Goal: Task Accomplishment & Management: Manage account settings

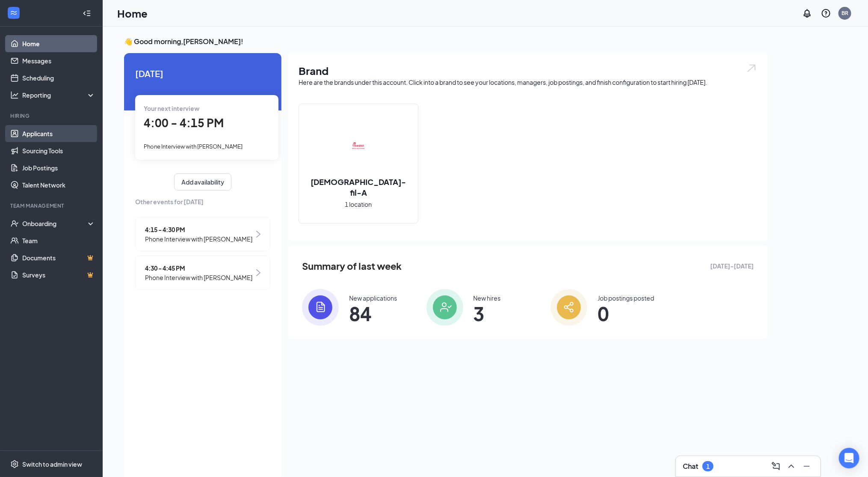
click at [67, 132] on link "Applicants" at bounding box center [58, 133] width 73 height 17
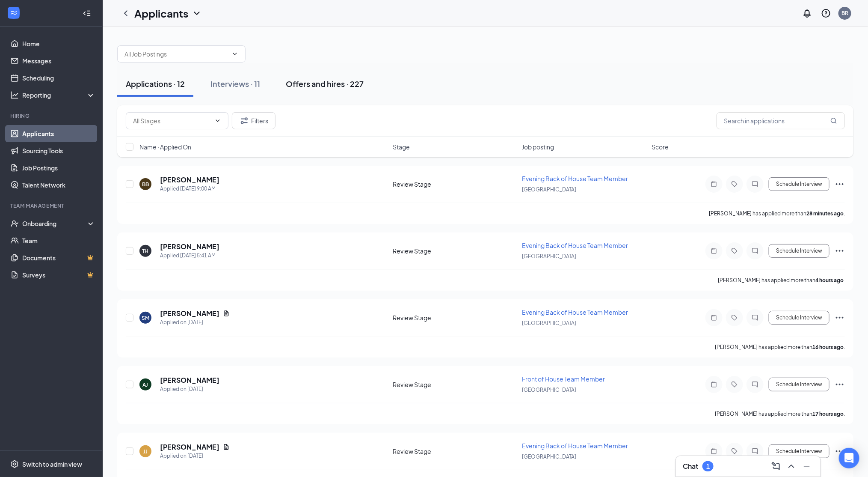
click at [325, 77] on button "Offers and hires · 227" at bounding box center [324, 84] width 95 height 26
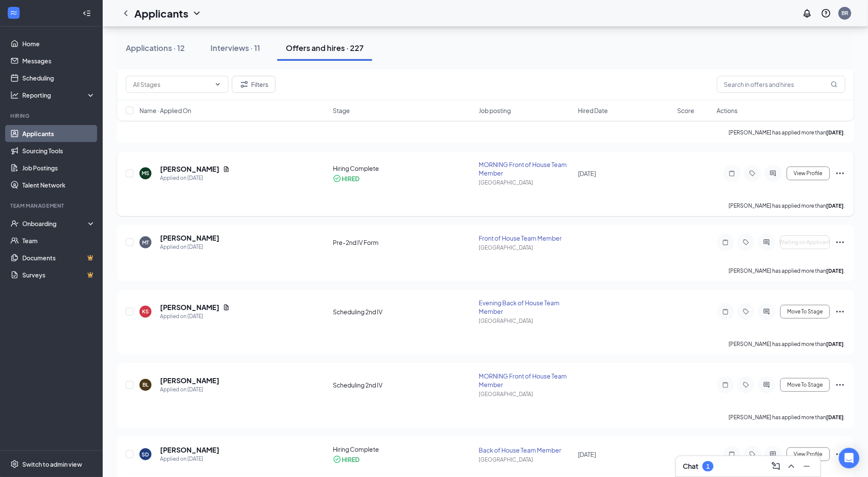
scroll to position [202, 0]
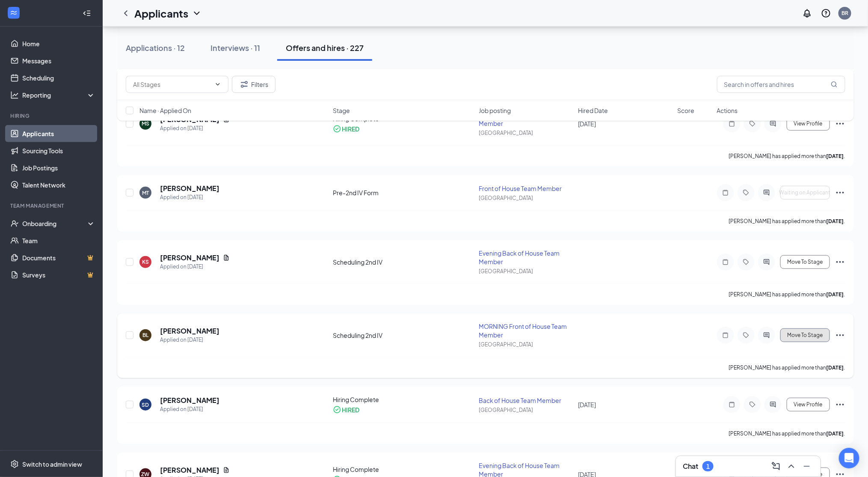
click at [817, 332] on span "Move To Stage" at bounding box center [805, 335] width 36 height 6
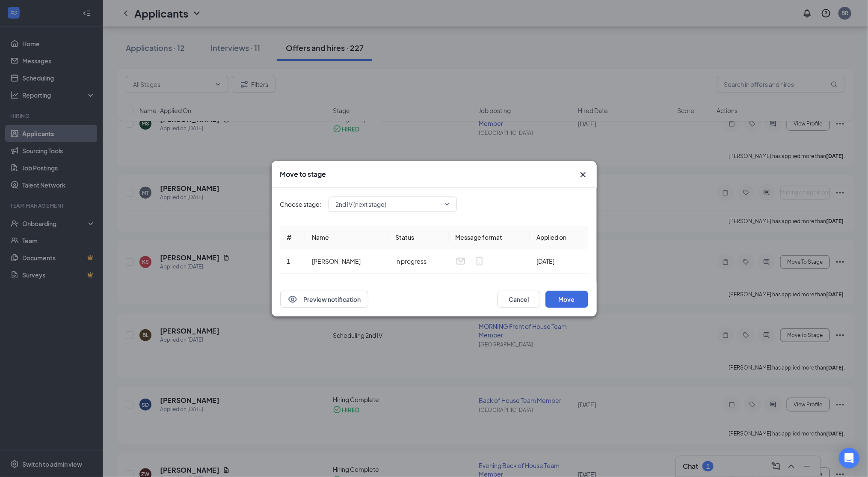
click at [443, 200] on div "2nd IV (next stage)" at bounding box center [393, 203] width 128 height 15
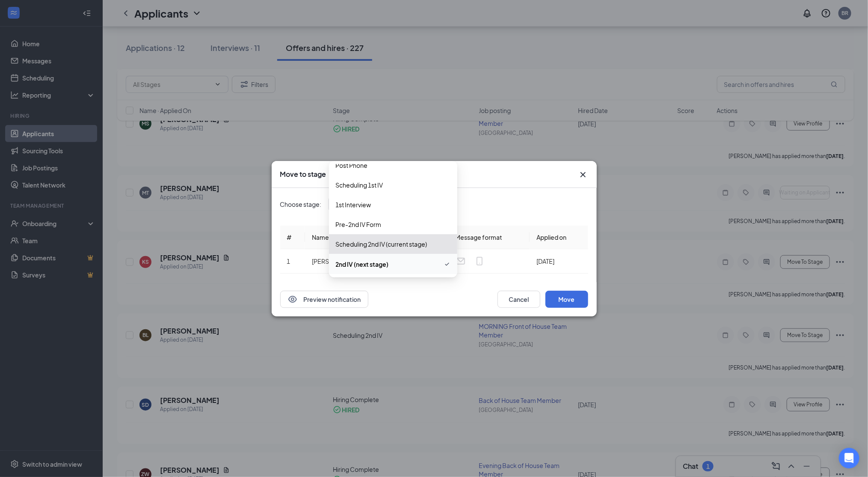
scroll to position [88, 0]
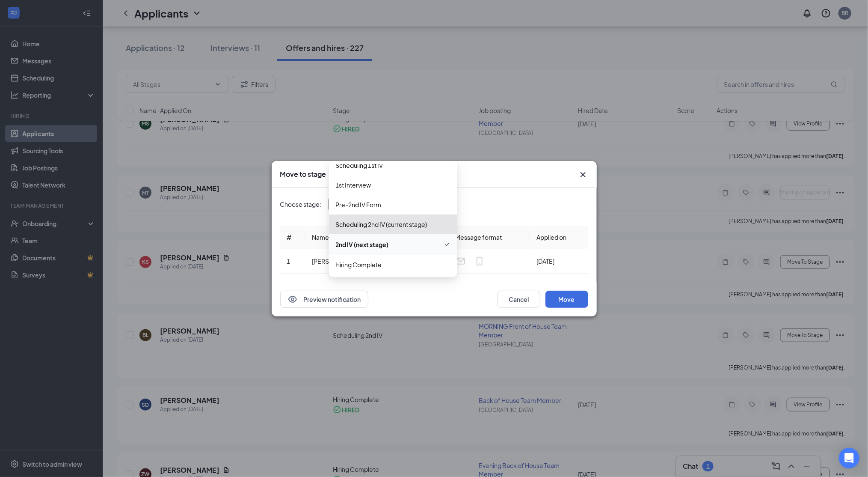
click at [379, 264] on span "Hiring Complete" at bounding box center [359, 264] width 46 height 9
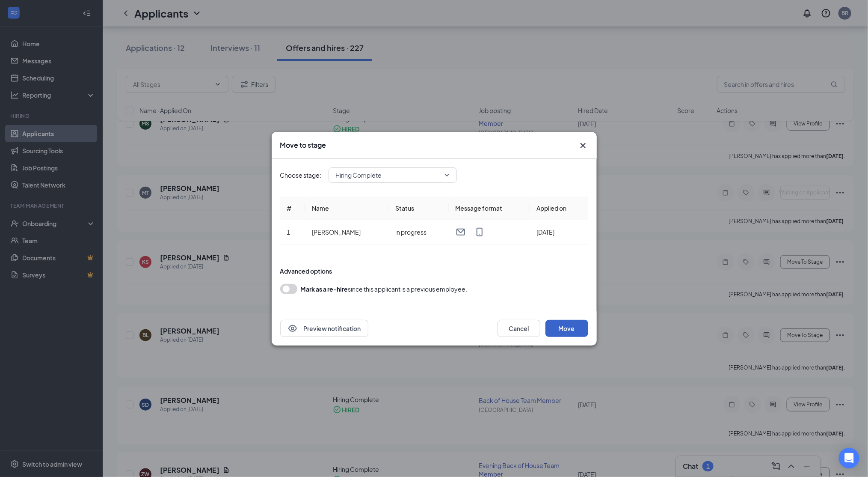
click at [567, 330] on button "Move" at bounding box center [567, 328] width 43 height 17
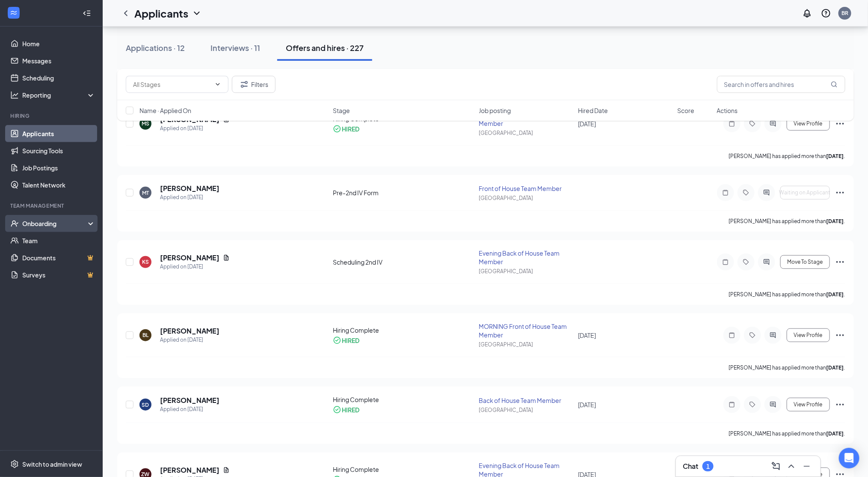
click at [50, 223] on div "Onboarding" at bounding box center [55, 223] width 66 height 9
click at [50, 245] on link "Overview" at bounding box center [58, 240] width 73 height 17
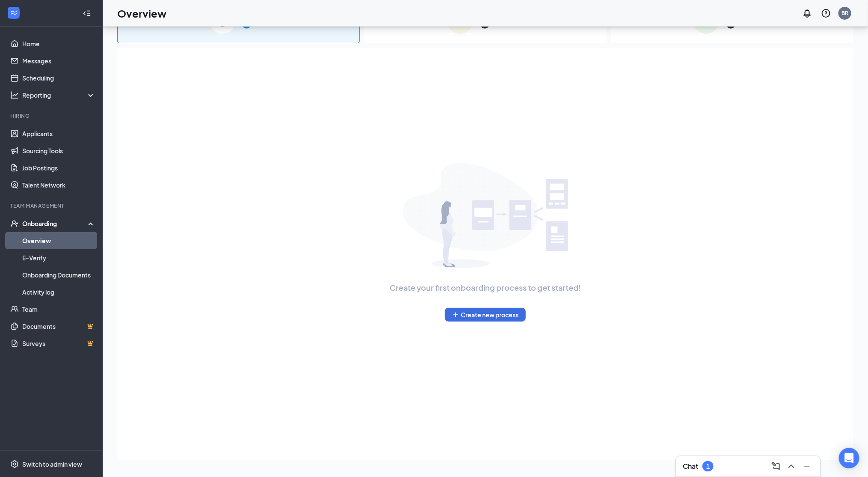
scroll to position [39, 0]
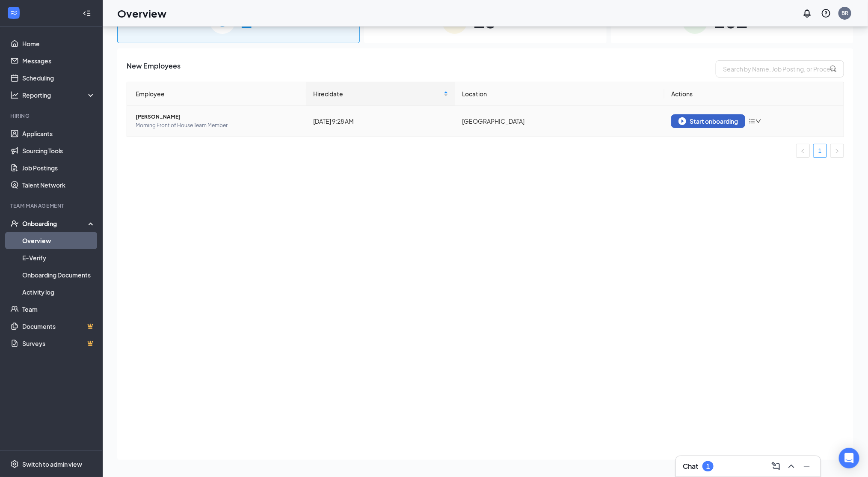
click at [731, 117] on div "Start onboarding" at bounding box center [708, 121] width 59 height 8
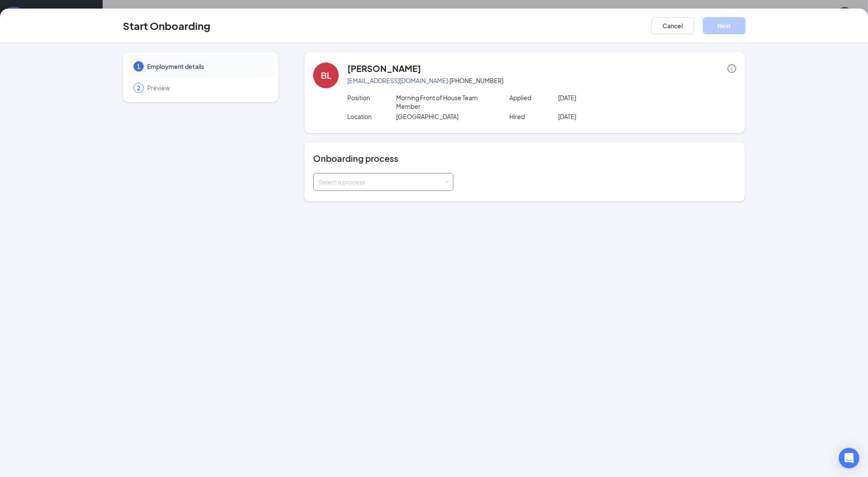
click at [426, 180] on div "Select a process" at bounding box center [381, 182] width 125 height 9
click at [390, 203] on li "New Hire Paperwork" at bounding box center [383, 199] width 140 height 15
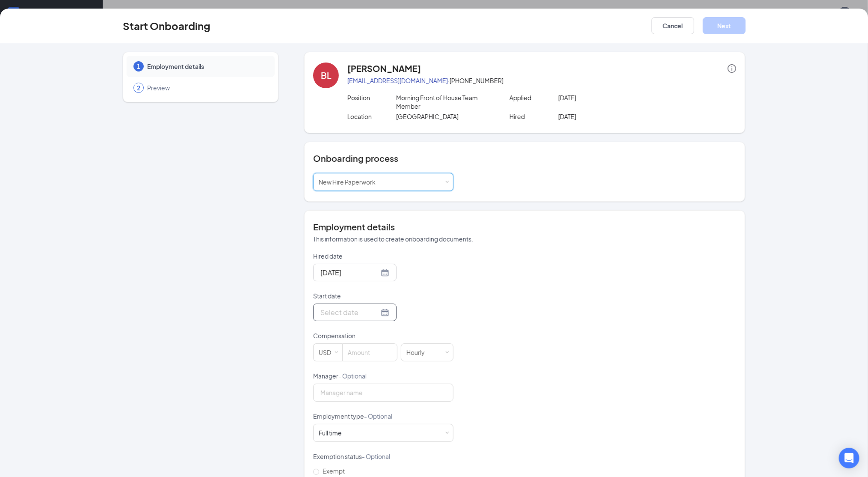
click at [372, 310] on div at bounding box center [354, 312] width 69 height 11
type input "[DATE]"
click at [336, 424] on div "1" at bounding box center [341, 426] width 10 height 10
click at [357, 352] on input at bounding box center [370, 352] width 54 height 17
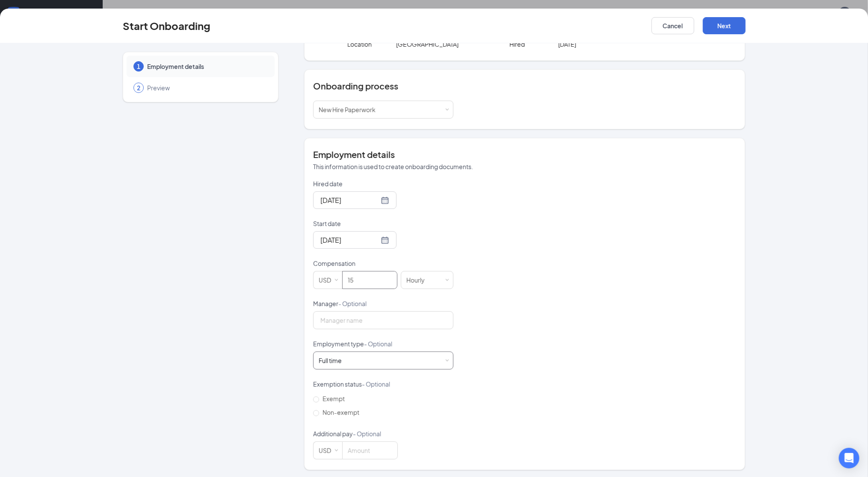
type input "15"
click at [382, 350] on div "Employment type - Optional" at bounding box center [383, 345] width 140 height 12
click at [377, 356] on div "Full time Works 30+ hours per week and is reasonably expected to work" at bounding box center [383, 360] width 129 height 17
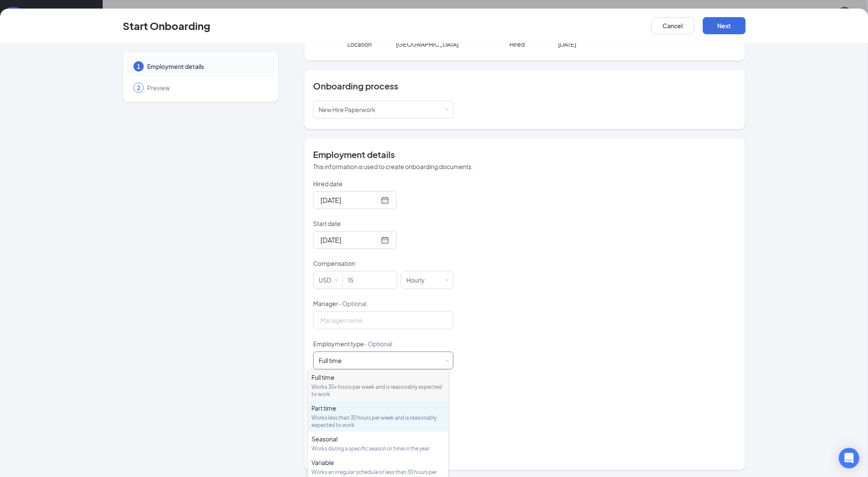
click at [362, 423] on div "Works less than 30 hours per week and is reasonably expected to work" at bounding box center [379, 421] width 134 height 15
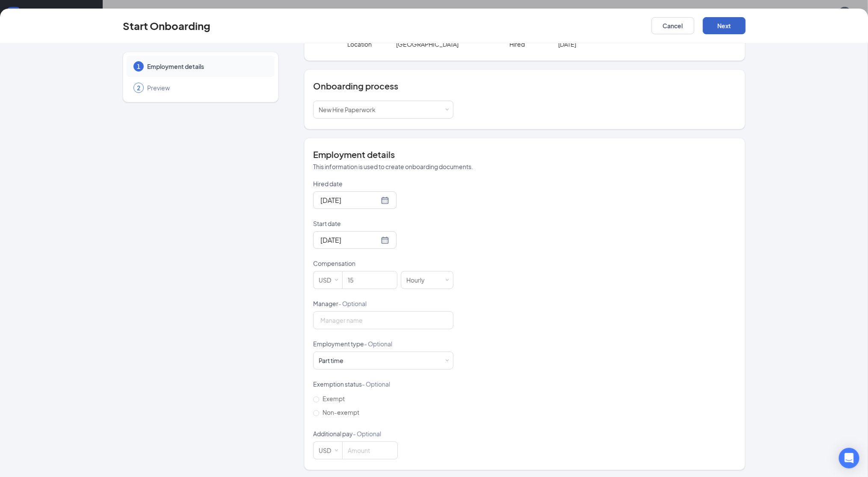
click at [718, 27] on button "Next" at bounding box center [724, 25] width 43 height 17
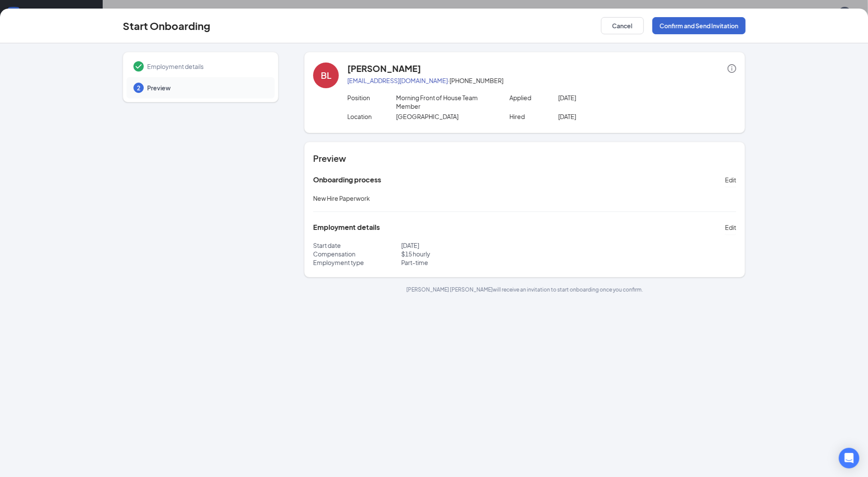
scroll to position [0, 0]
click at [718, 27] on button "Confirm and Send Invitation" at bounding box center [699, 25] width 93 height 17
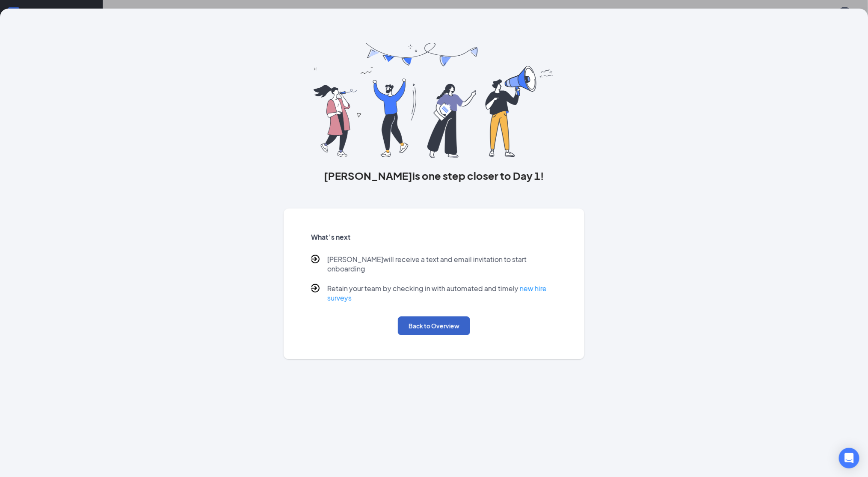
click at [448, 316] on button "Back to Overview" at bounding box center [434, 325] width 72 height 19
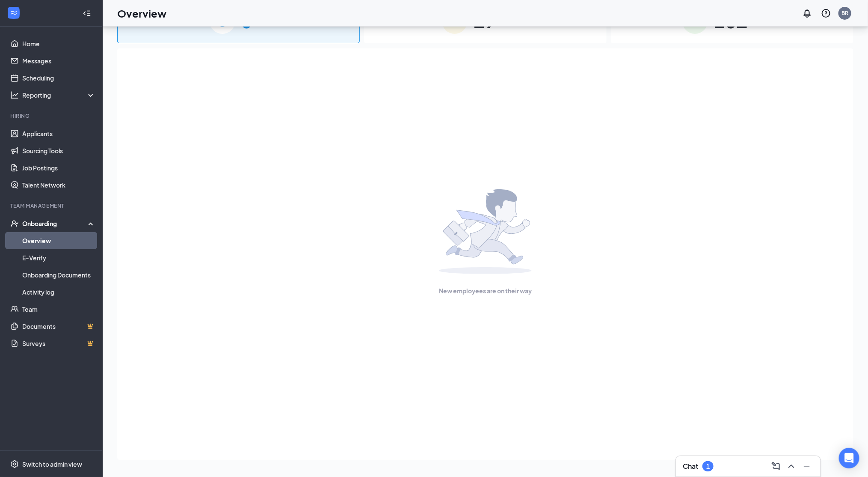
click at [796, 466] on icon "ChevronUp" at bounding box center [791, 466] width 10 height 10
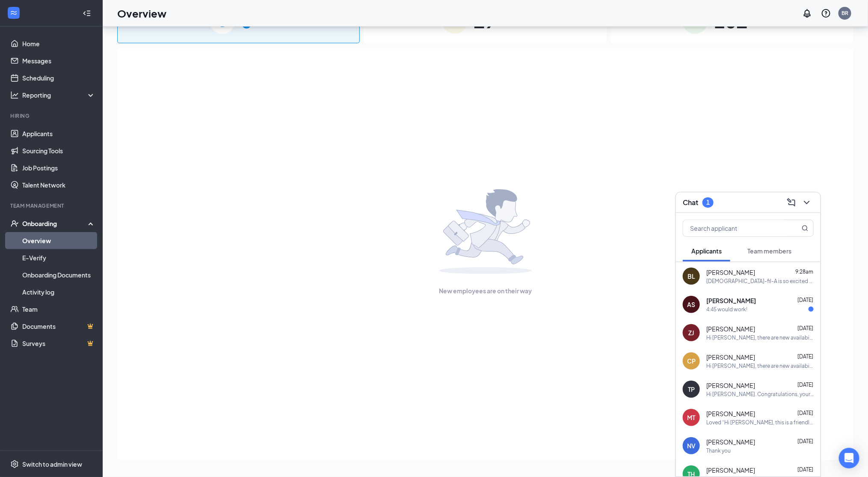
click at [765, 299] on div "[PERSON_NAME] [DATE]" at bounding box center [759, 300] width 107 height 9
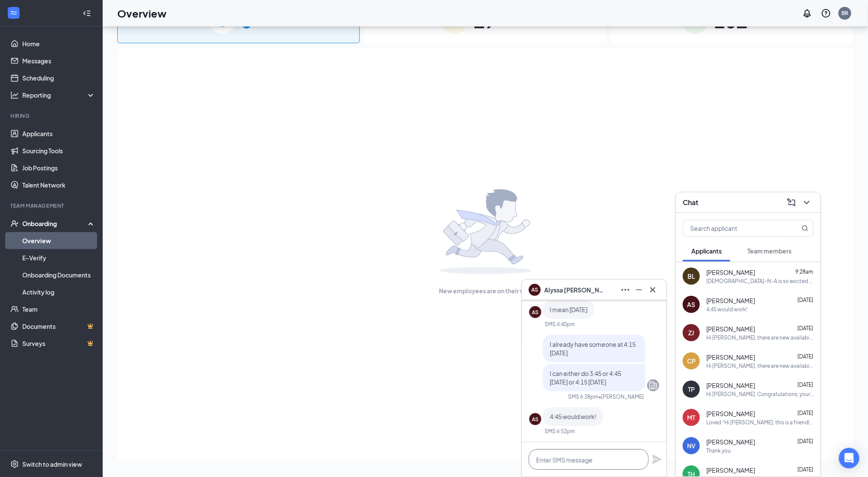
click at [583, 457] on textarea at bounding box center [589, 459] width 120 height 21
click at [33, 83] on link "Scheduling" at bounding box center [58, 77] width 73 height 17
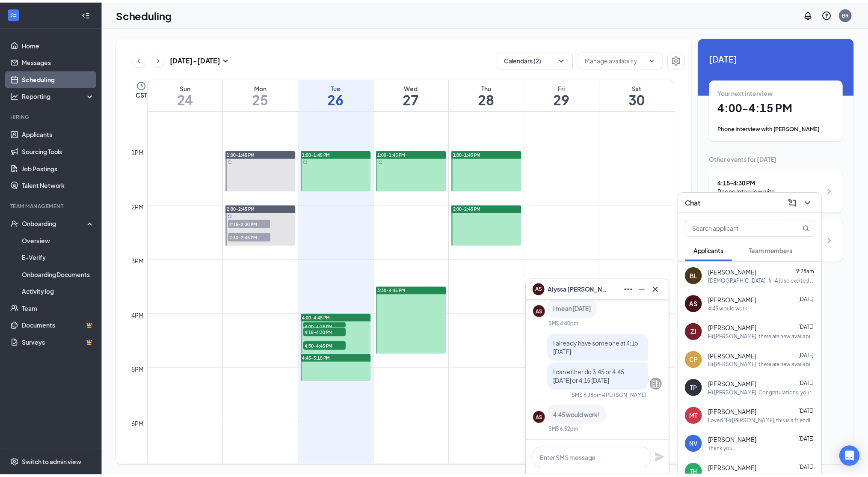
scroll to position [674, 0]
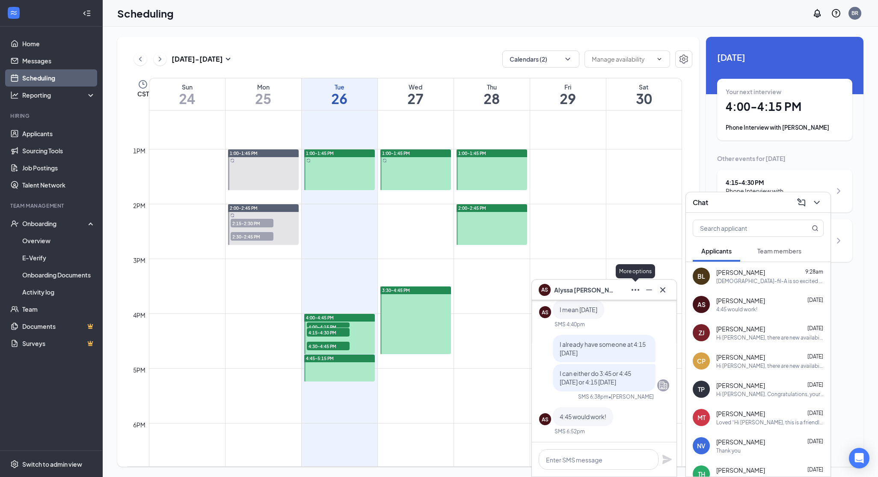
click at [635, 288] on icon "Ellipses" at bounding box center [635, 290] width 10 height 10
click at [659, 289] on icon "Cross" at bounding box center [663, 290] width 10 height 10
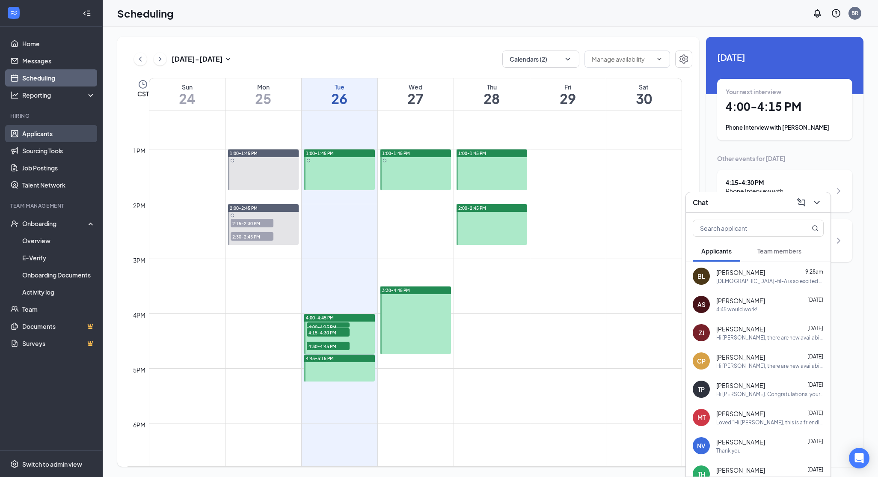
click at [31, 134] on link "Applicants" at bounding box center [58, 133] width 73 height 17
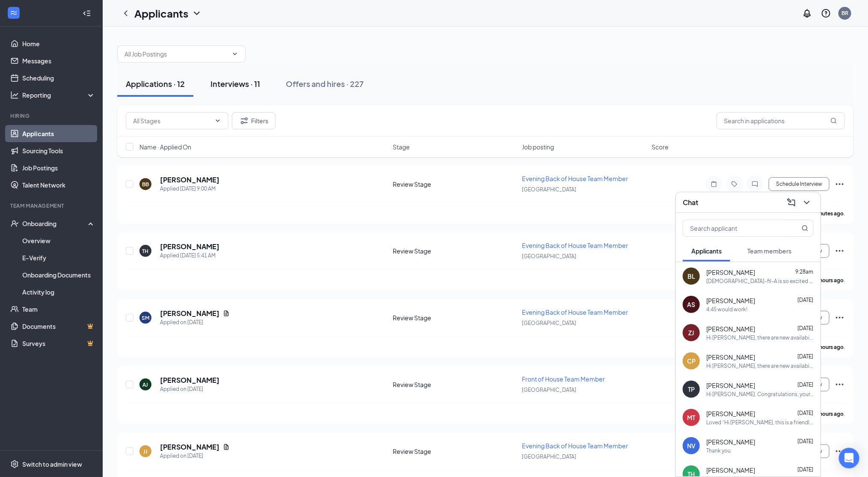
click at [230, 71] on button "Interviews · 11" at bounding box center [235, 84] width 67 height 26
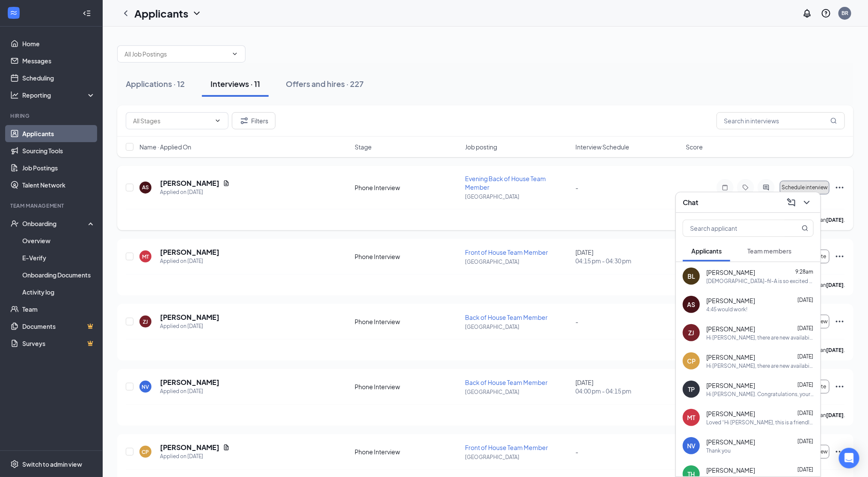
click at [818, 184] on span "Schedule interview" at bounding box center [805, 187] width 46 height 6
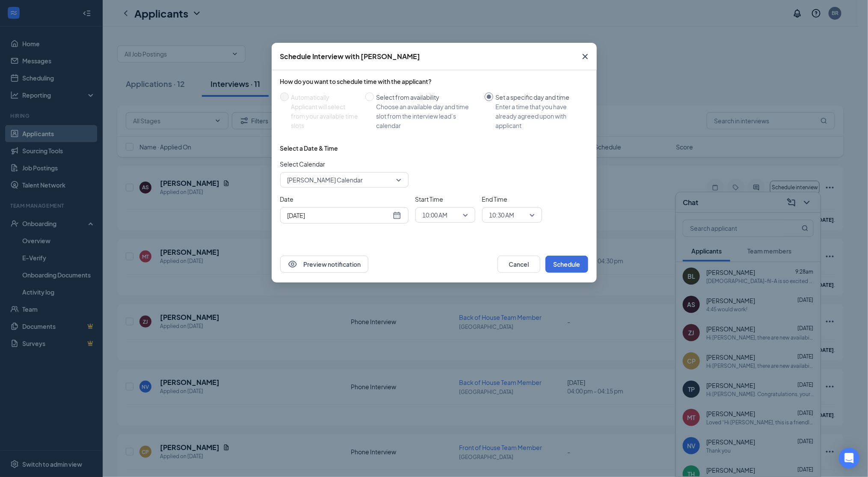
click at [443, 214] on span "10:00 AM" at bounding box center [435, 214] width 25 height 13
click at [443, 315] on span "04:45 PM" at bounding box center [434, 318] width 25 height 9
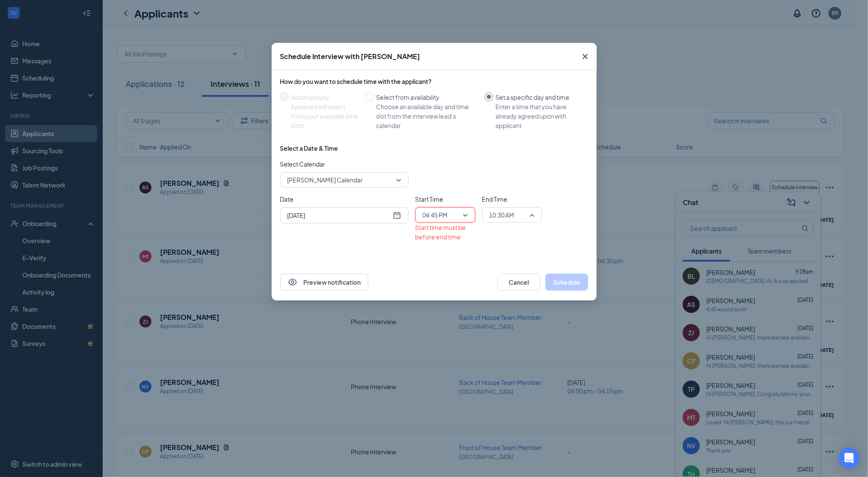
click at [498, 212] on span "10:30 AM" at bounding box center [502, 214] width 25 height 13
click at [501, 268] on span "05:00 PM" at bounding box center [501, 269] width 25 height 9
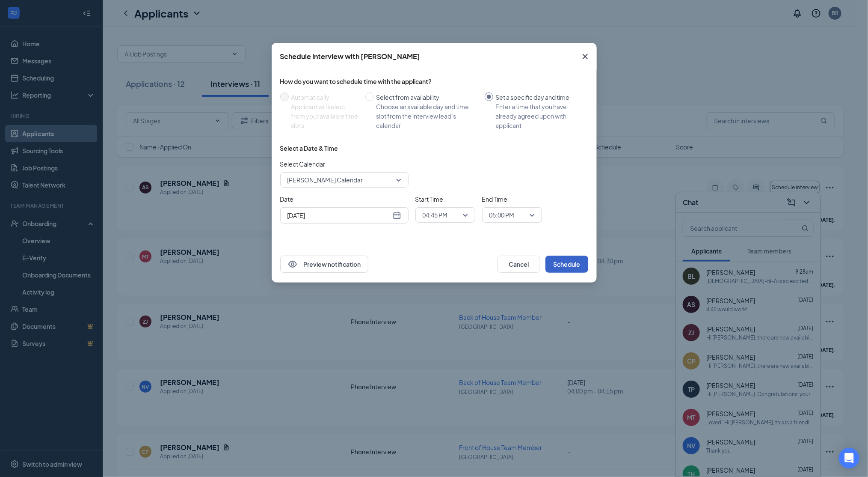
click at [570, 259] on button "Schedule" at bounding box center [567, 263] width 43 height 17
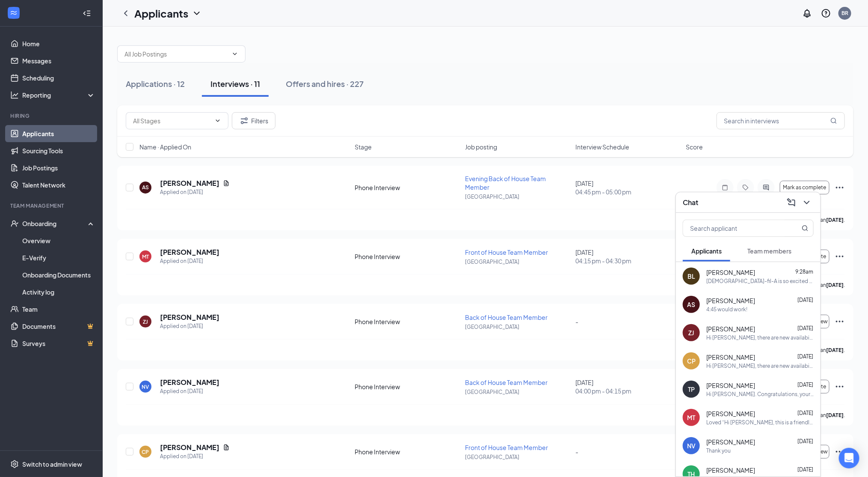
click at [740, 303] on div "[PERSON_NAME] [DATE]" at bounding box center [759, 300] width 107 height 9
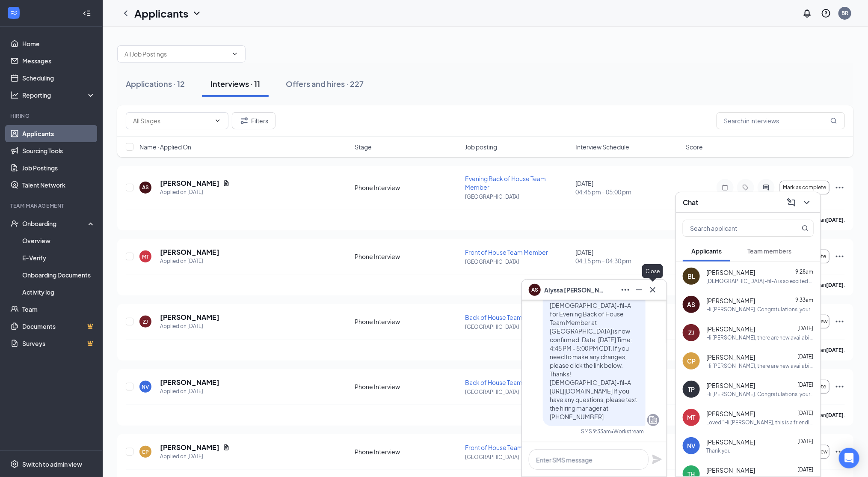
click at [652, 294] on icon "Cross" at bounding box center [653, 290] width 10 height 10
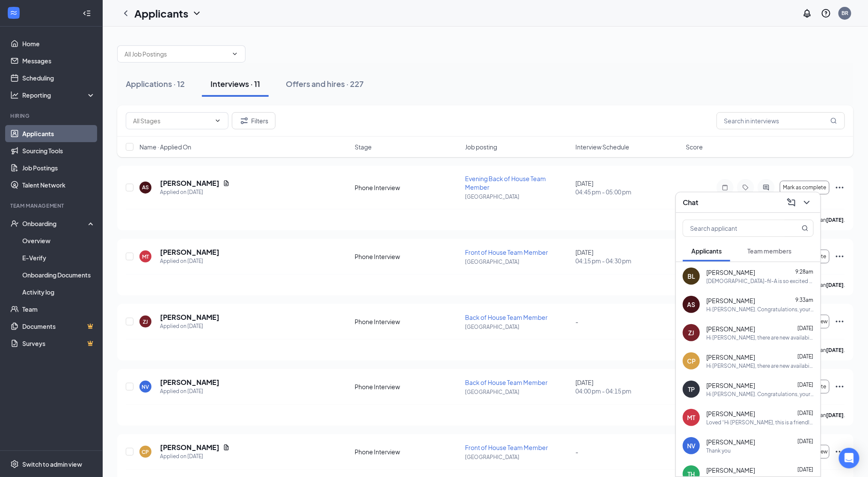
click at [714, 278] on div "[DEMOGRAPHIC_DATA]-fil-A is so excited for you to join our team! Do you know an…" at bounding box center [759, 280] width 107 height 7
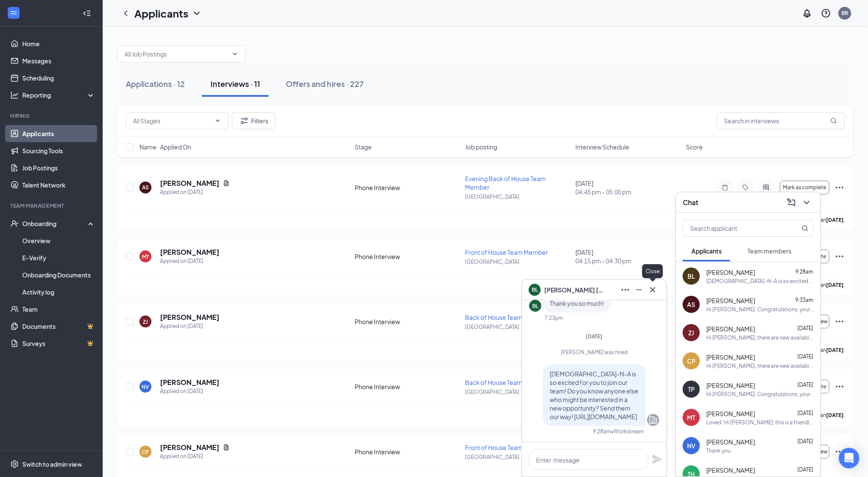
click at [653, 290] on icon "Cross" at bounding box center [652, 289] width 5 height 5
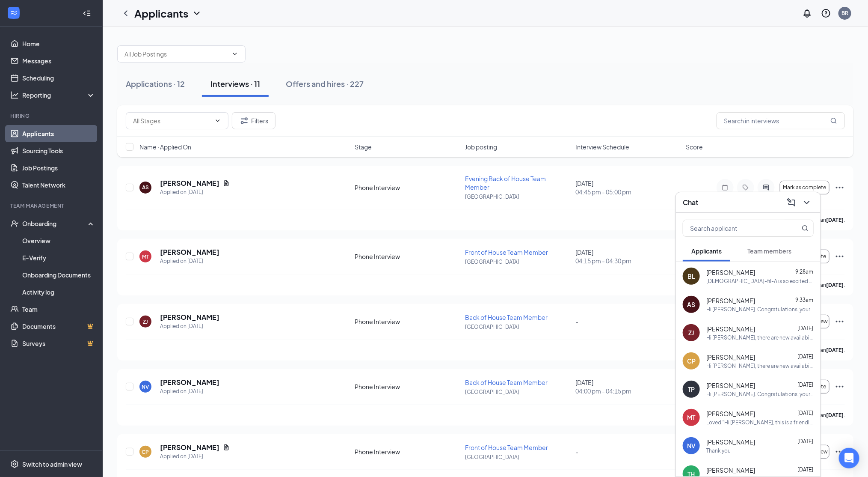
click at [762, 247] on span "Team members" at bounding box center [770, 251] width 44 height 8
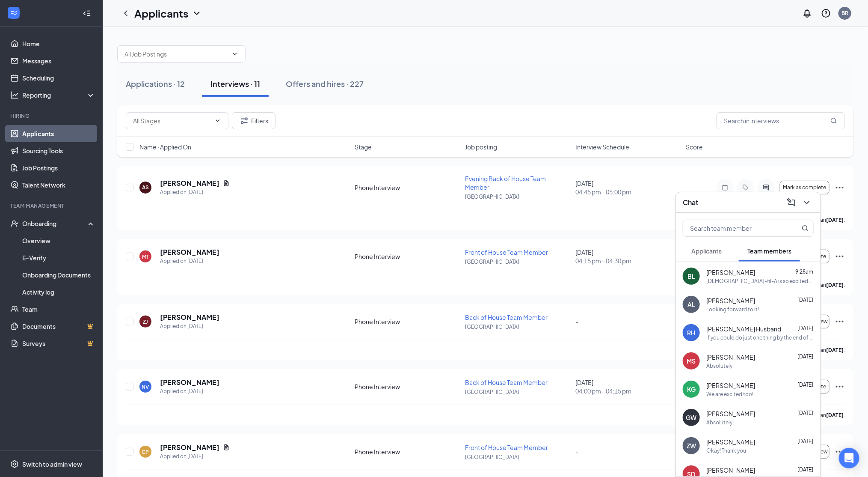
click at [758, 272] on div "[PERSON_NAME] 9:28am" at bounding box center [759, 272] width 107 height 9
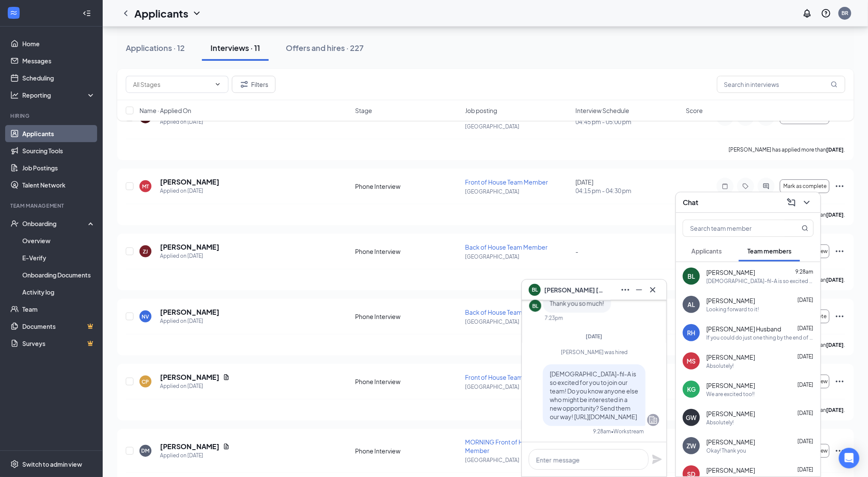
scroll to position [71, 0]
click at [655, 287] on icon "Cross" at bounding box center [653, 290] width 10 height 10
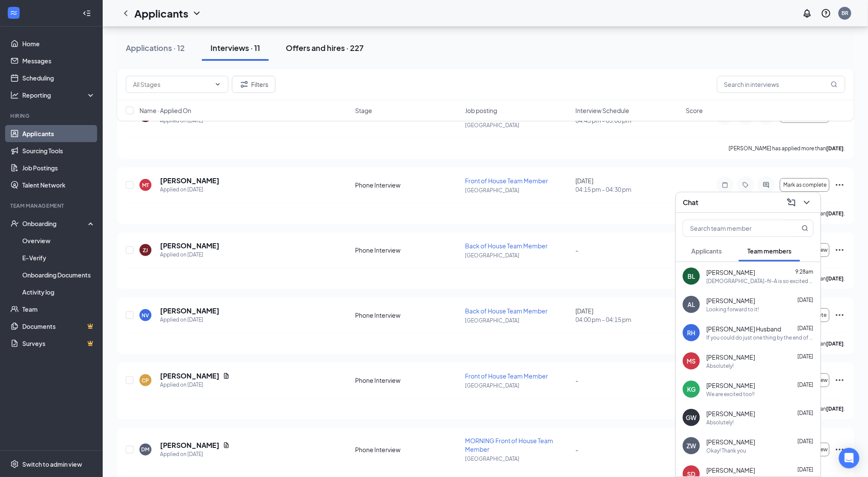
click at [341, 37] on button "Offers and hires · 227" at bounding box center [324, 48] width 95 height 26
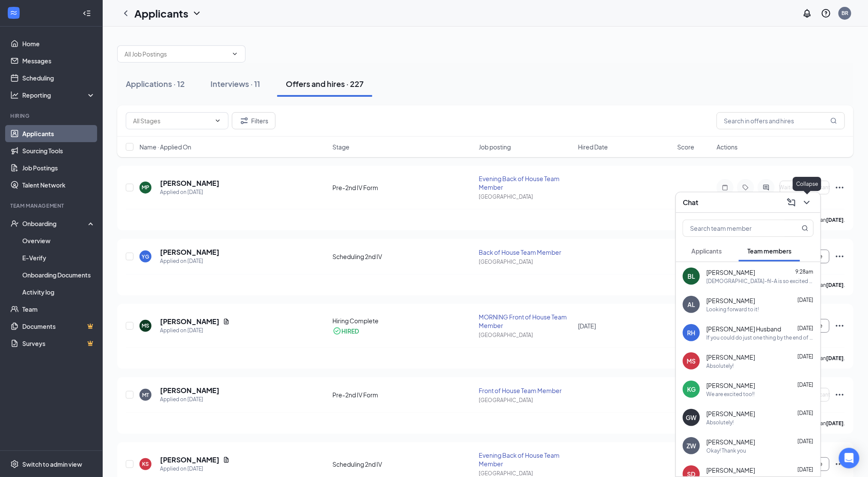
click at [809, 206] on icon "ChevronDown" at bounding box center [807, 202] width 10 height 10
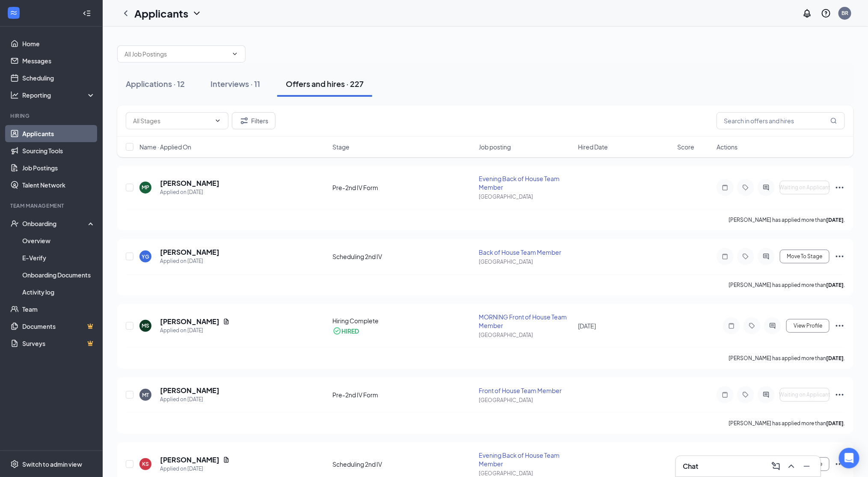
click at [585, 142] on span "Hired Date" at bounding box center [593, 146] width 30 height 9
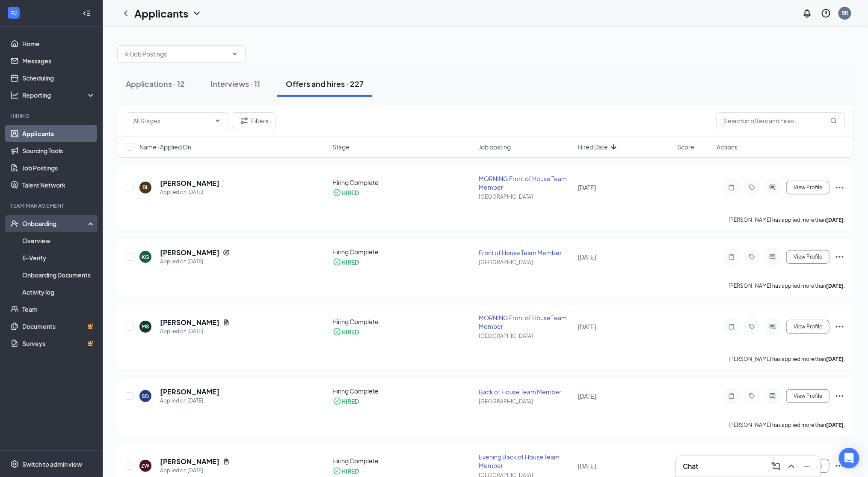
click at [31, 230] on div "Onboarding" at bounding box center [51, 223] width 103 height 17
click at [36, 239] on link "Overview" at bounding box center [58, 240] width 73 height 17
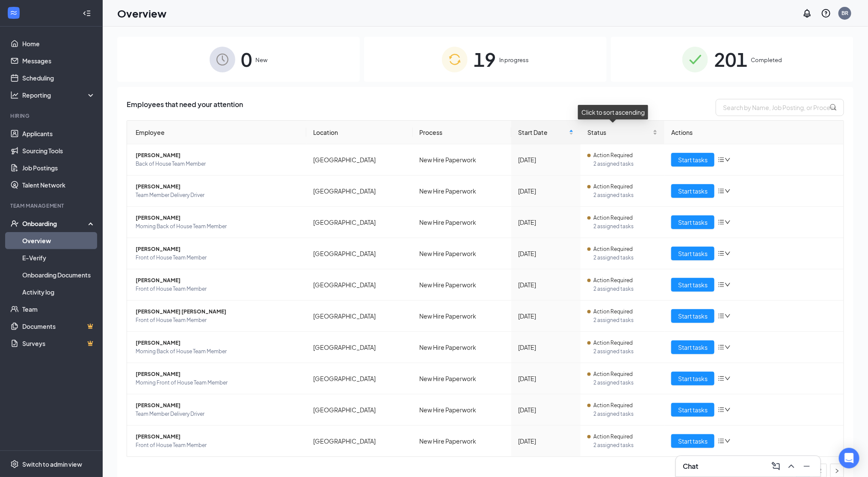
click at [589, 130] on span "Status" at bounding box center [619, 132] width 64 height 9
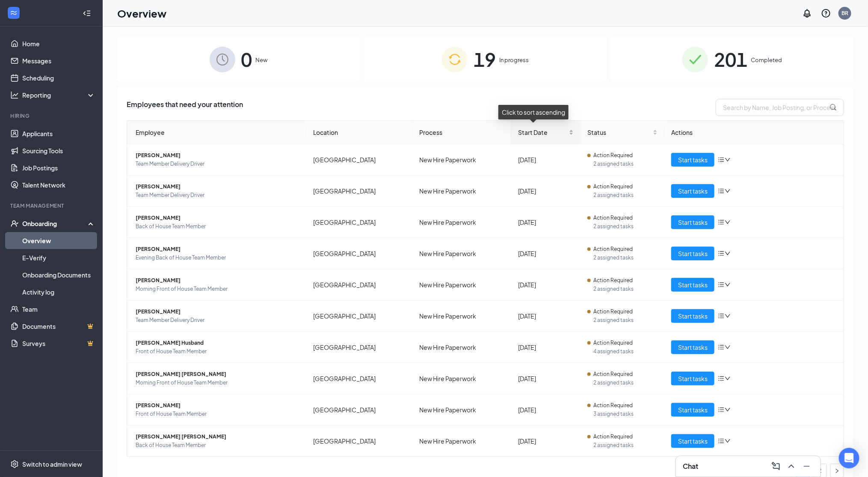
click at [528, 131] on span "Start Date" at bounding box center [542, 132] width 49 height 9
click at [537, 137] on div "Start Date" at bounding box center [546, 132] width 56 height 9
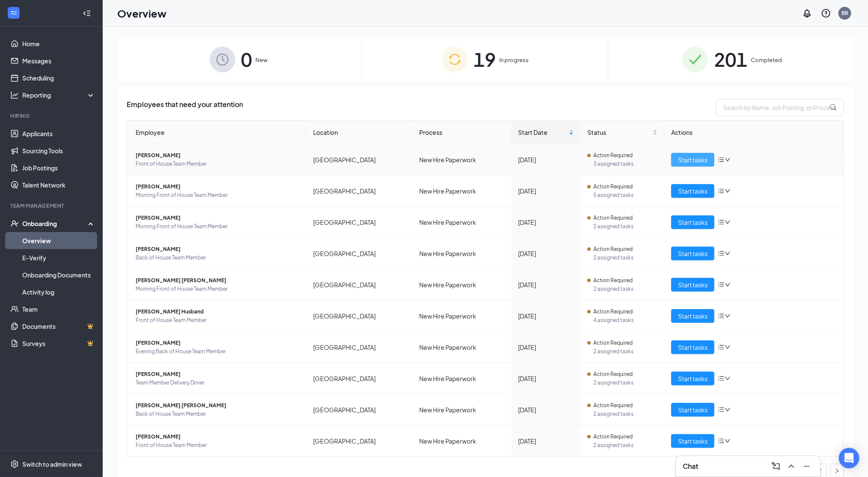
click at [688, 163] on span "Start tasks" at bounding box center [693, 159] width 30 height 9
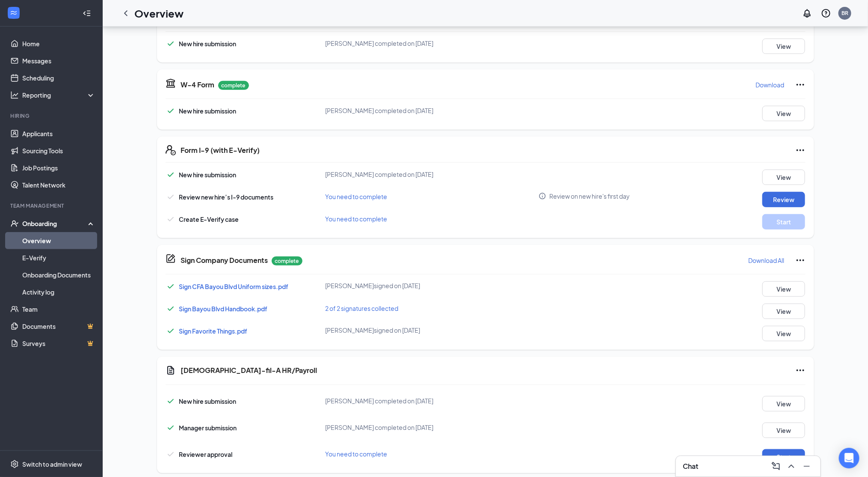
scroll to position [166, 0]
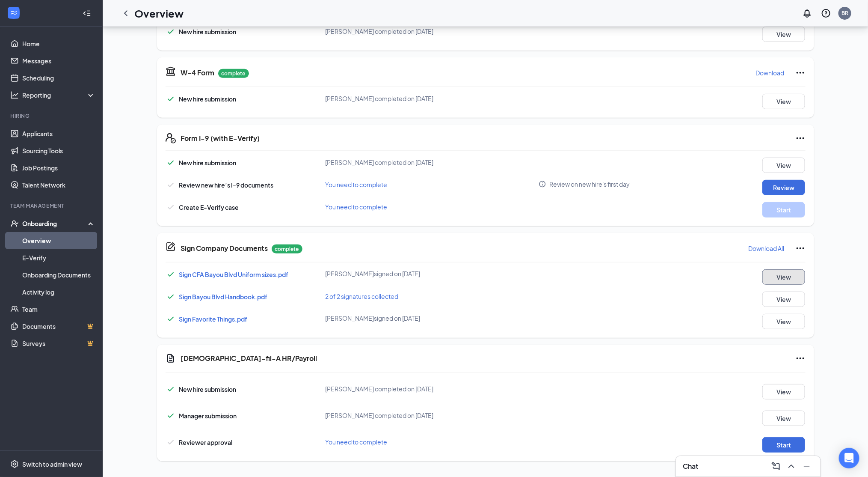
click at [784, 280] on button "View" at bounding box center [784, 276] width 43 height 15
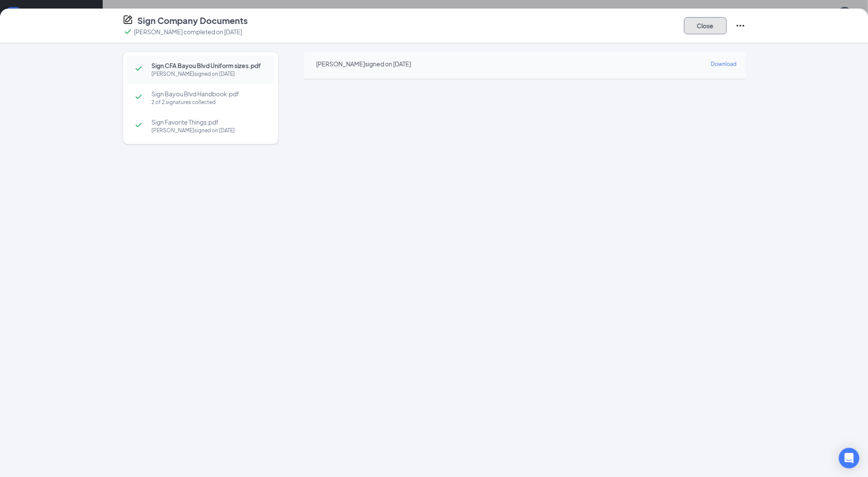
click at [694, 27] on button "Close" at bounding box center [705, 25] width 43 height 17
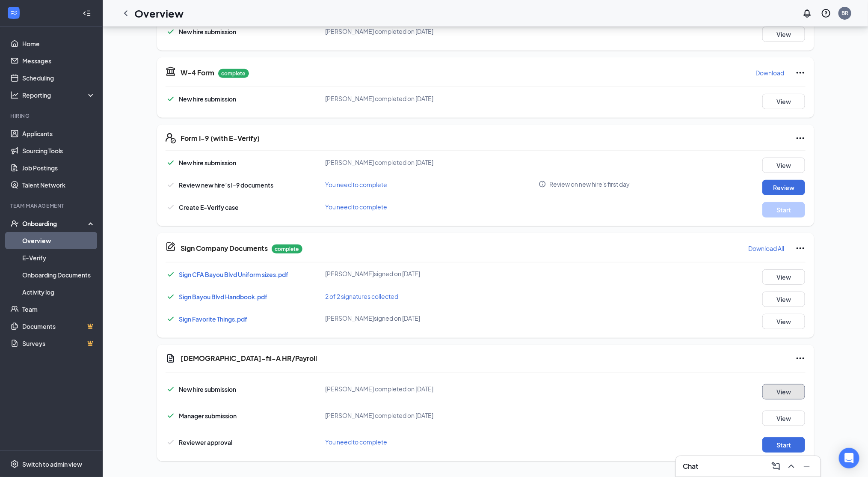
click at [798, 390] on button "View" at bounding box center [784, 391] width 43 height 15
click at [798, 439] on button "Start" at bounding box center [784, 444] width 43 height 15
click at [789, 443] on button "Start" at bounding box center [784, 444] width 43 height 15
click at [790, 442] on button "Start" at bounding box center [784, 444] width 43 height 15
click at [777, 442] on button "Start" at bounding box center [784, 444] width 43 height 15
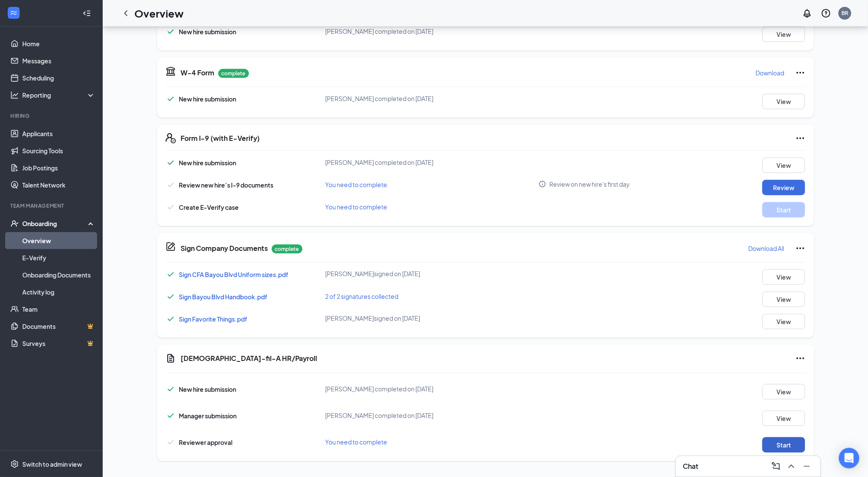
scroll to position [0, 0]
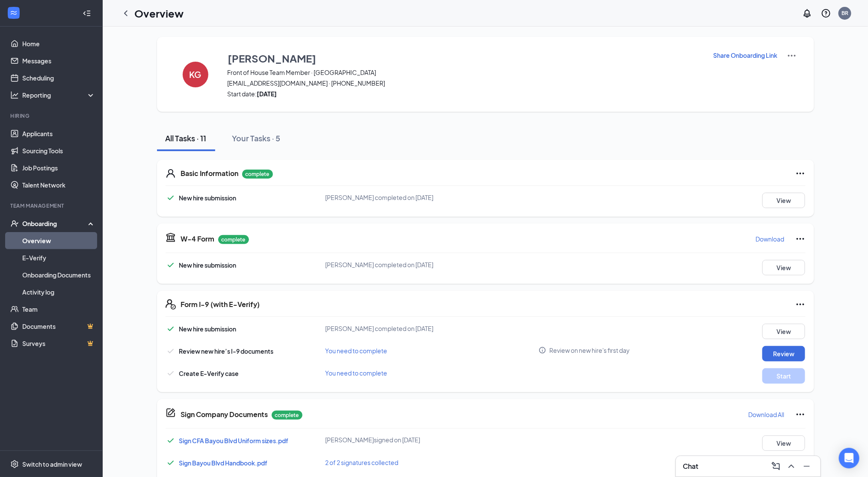
click at [40, 243] on link "Overview" at bounding box center [58, 240] width 73 height 17
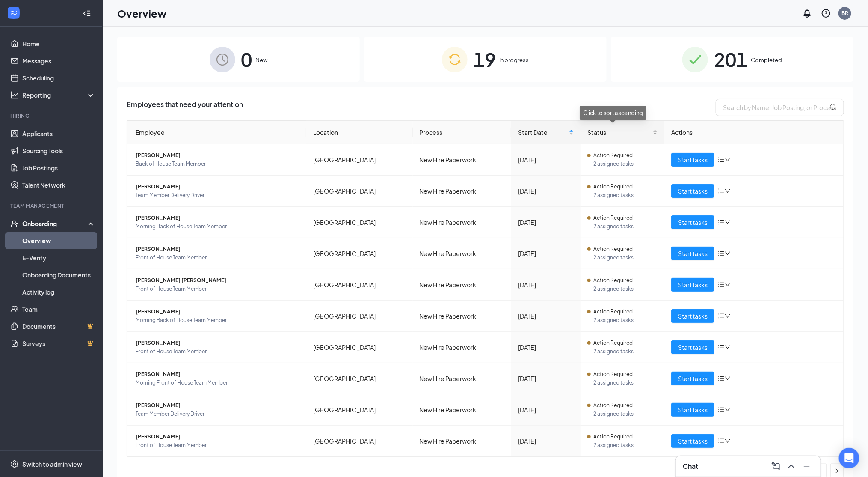
click at [587, 132] on span "Status" at bounding box center [619, 132] width 64 height 9
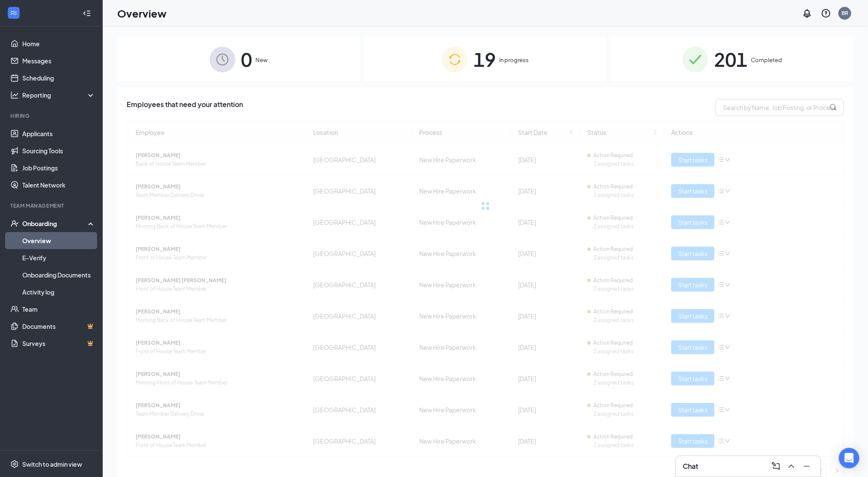
click at [533, 132] on div at bounding box center [486, 205] width 718 height 171
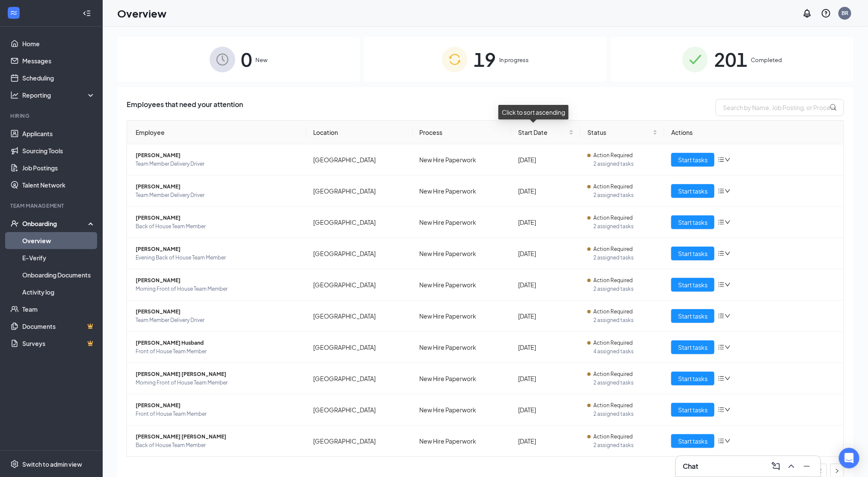
click at [533, 132] on span "Start Date" at bounding box center [542, 132] width 49 height 9
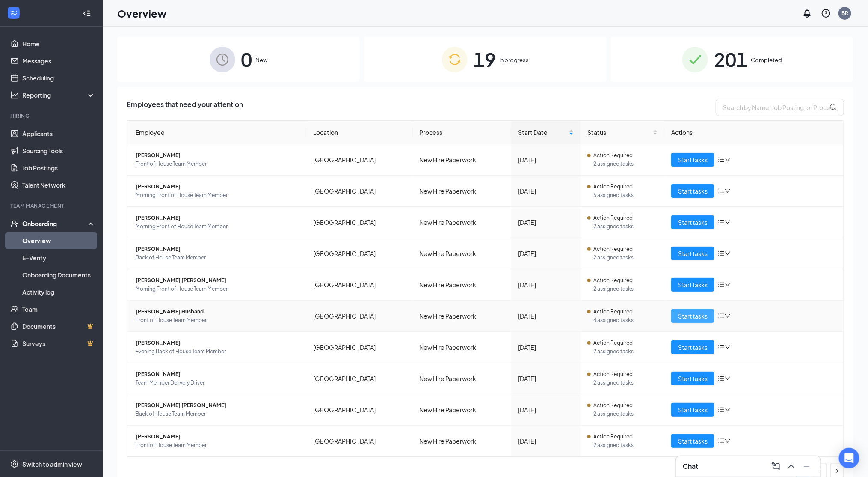
click at [685, 314] on span "Start tasks" at bounding box center [693, 315] width 30 height 9
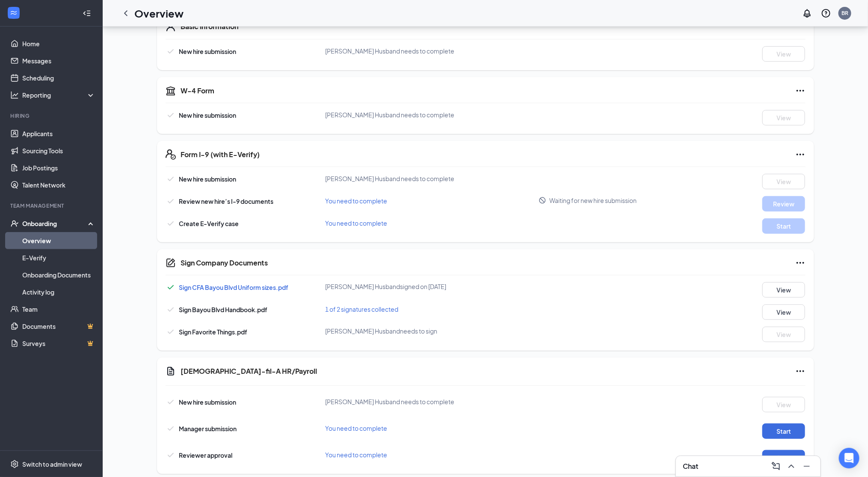
scroll to position [159, 0]
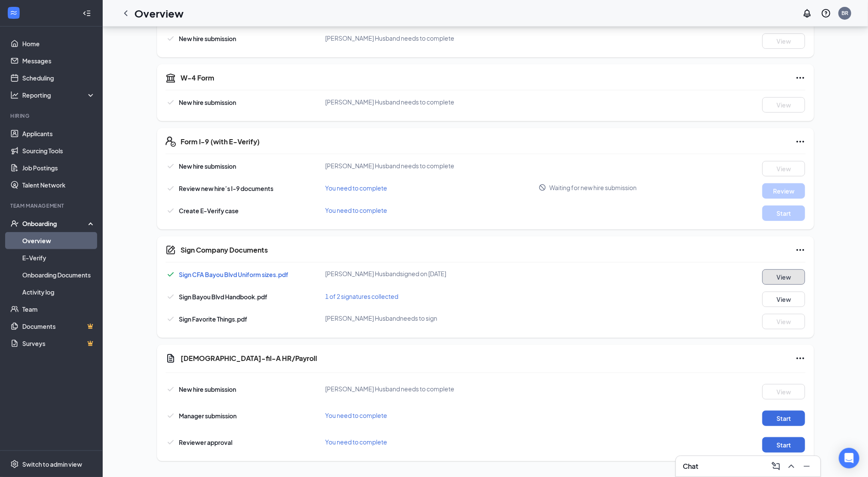
click at [787, 276] on button "View" at bounding box center [784, 276] width 43 height 15
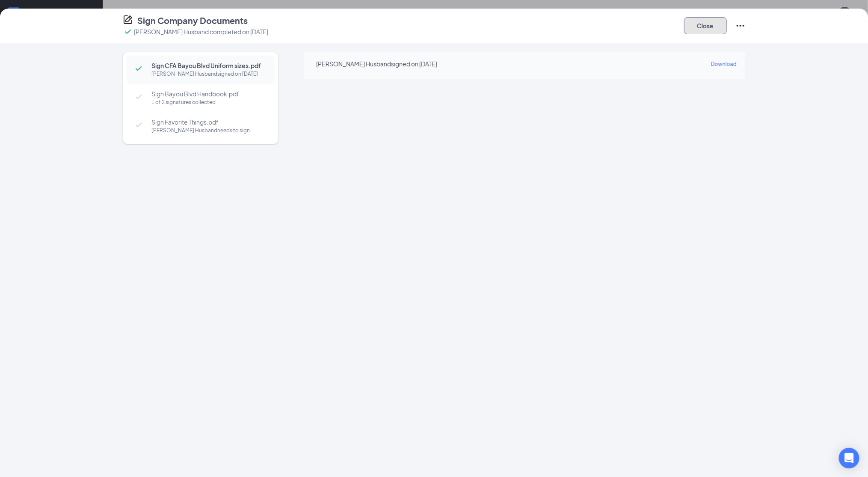
click at [698, 22] on button "Close" at bounding box center [705, 25] width 43 height 17
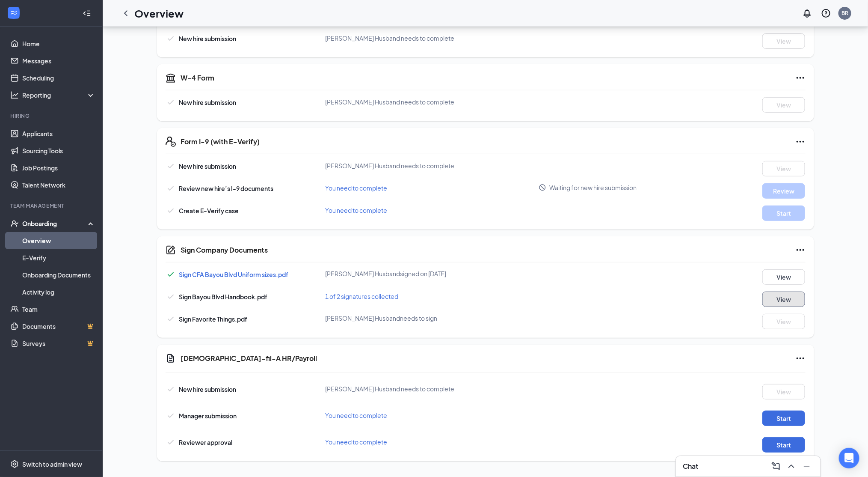
click at [791, 301] on button "View" at bounding box center [784, 298] width 43 height 15
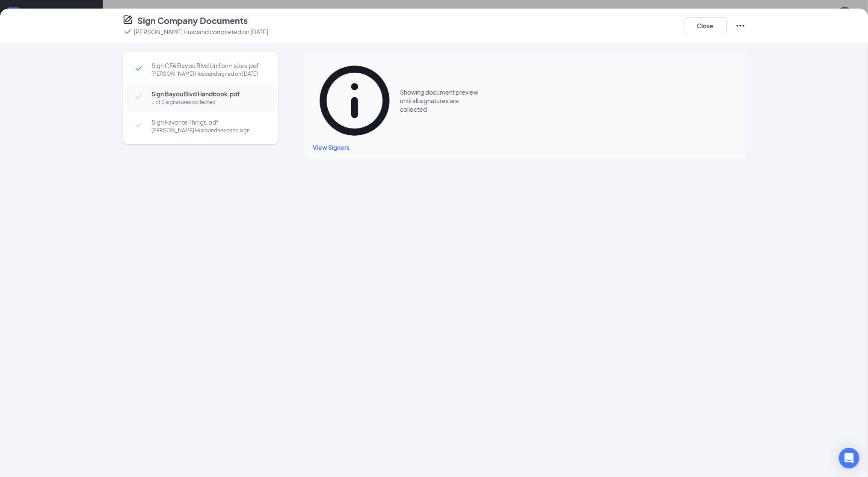
click at [344, 143] on span "View Signers" at bounding box center [331, 147] width 37 height 8
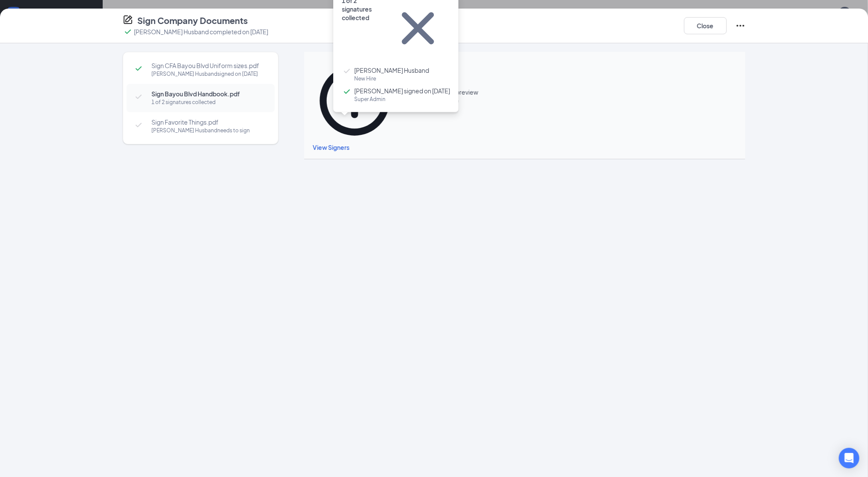
click at [367, 95] on span "Super Admin" at bounding box center [402, 99] width 96 height 9
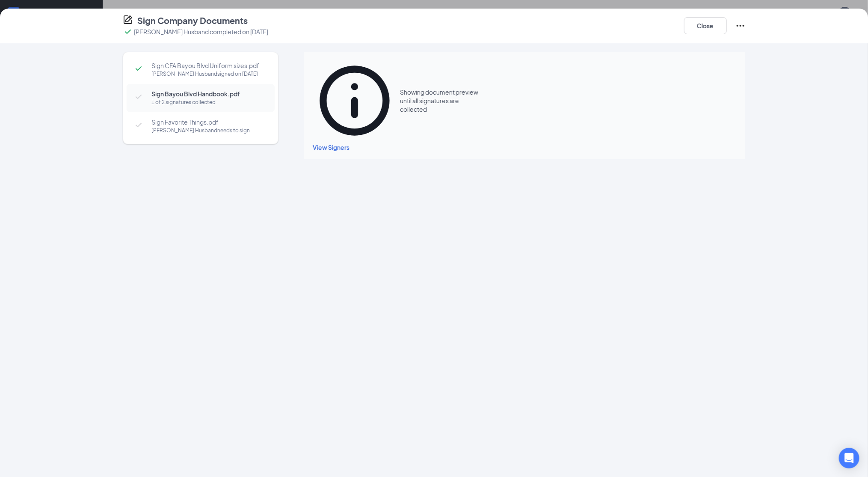
click at [634, 83] on div "Showing document preview until all signatures are collected View Signers" at bounding box center [524, 105] width 441 height 107
click at [324, 142] on div "View Signers" at bounding box center [525, 146] width 424 height 9
click at [338, 143] on span "View Signers" at bounding box center [331, 147] width 37 height 8
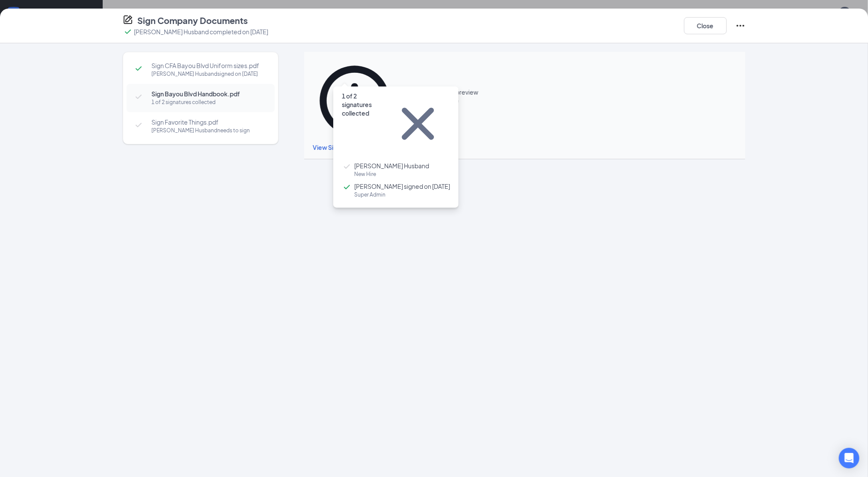
click at [434, 108] on icon "Cross" at bounding box center [418, 124] width 32 height 32
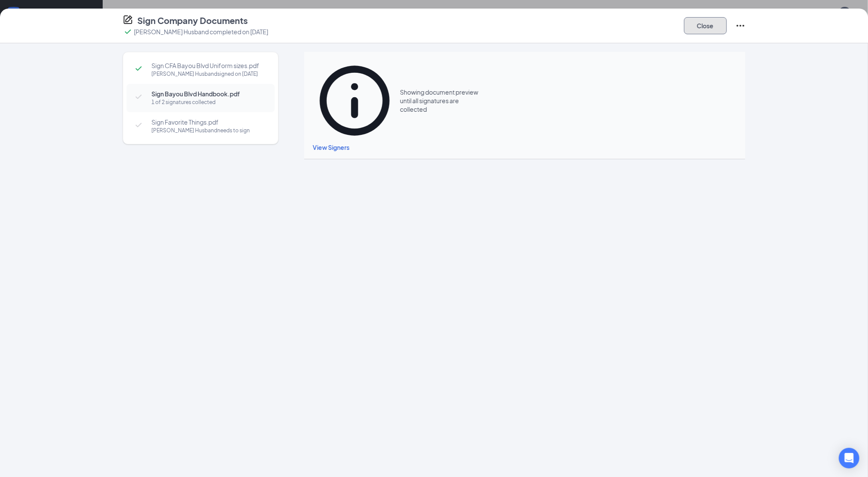
click at [714, 22] on button "Close" at bounding box center [705, 25] width 43 height 17
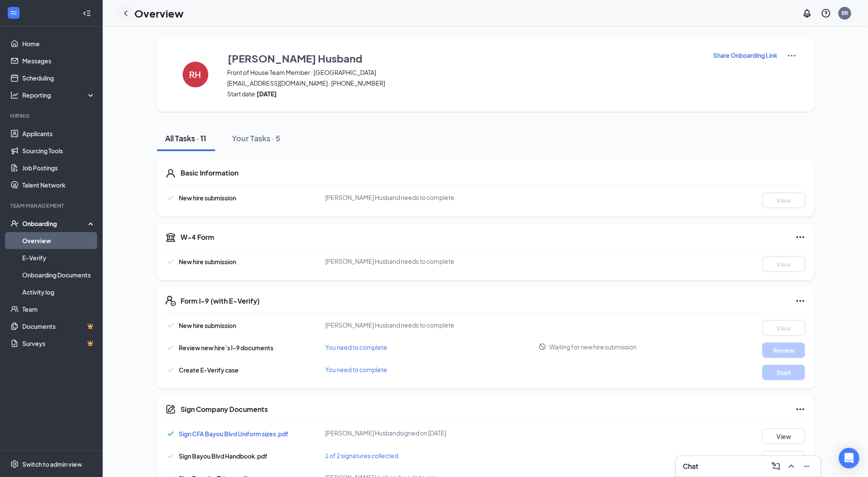
click at [125, 16] on icon "ChevronLeft" at bounding box center [126, 13] width 10 height 10
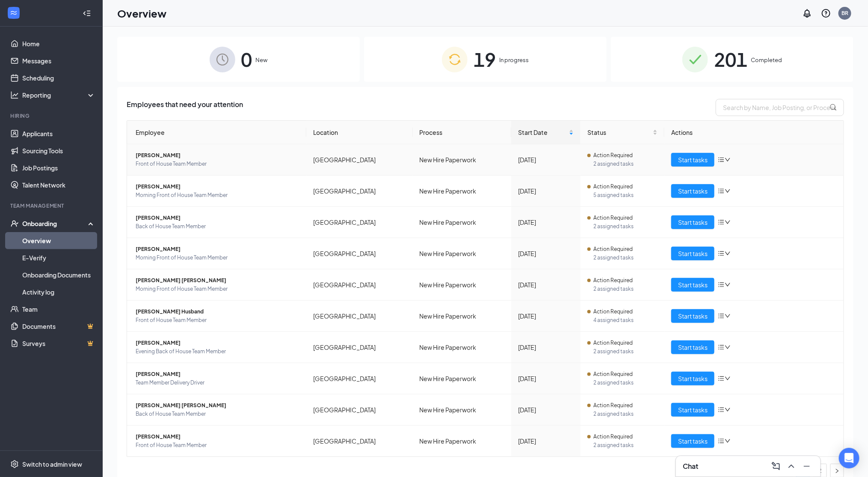
scroll to position [8, 0]
